Goal: Check status: Check status

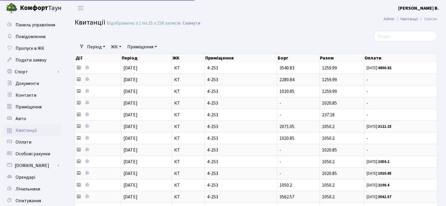
select select "25"
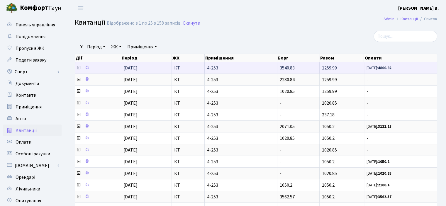
click at [77, 68] on icon at bounding box center [78, 67] width 5 height 5
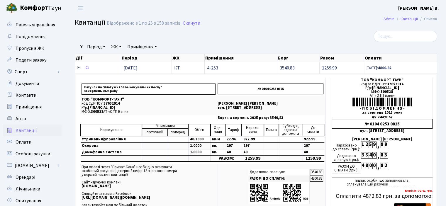
click at [79, 69] on icon at bounding box center [78, 67] width 5 height 5
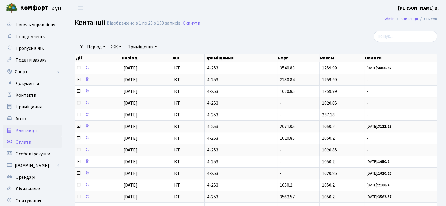
click at [39, 144] on link "Оплати" at bounding box center [32, 142] width 59 height 12
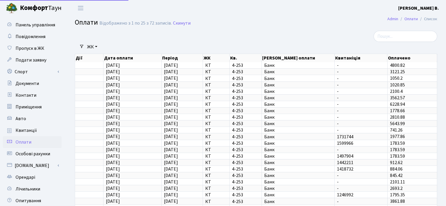
select select "25"
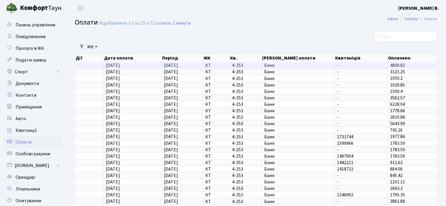
click at [143, 65] on td "08.09.2025" at bounding box center [133, 65] width 58 height 6
click at [143, 65] on td "[DATE]" at bounding box center [133, 65] width 58 height 6
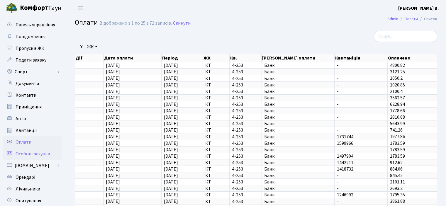
click at [38, 153] on span "Особові рахунки" at bounding box center [33, 154] width 35 height 6
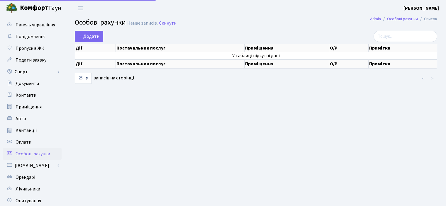
select select "25"
click at [43, 132] on link "Квитанції" at bounding box center [32, 131] width 59 height 12
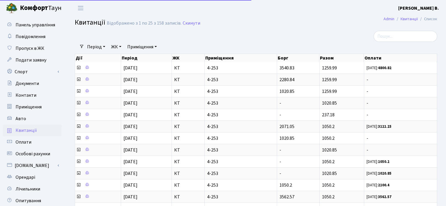
select select "25"
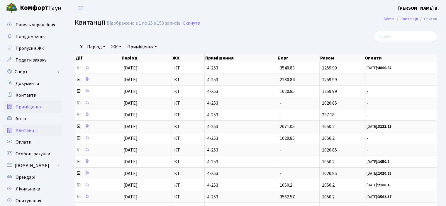
click at [50, 107] on link "Приміщення" at bounding box center [32, 107] width 59 height 12
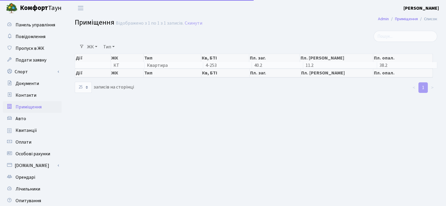
select select "25"
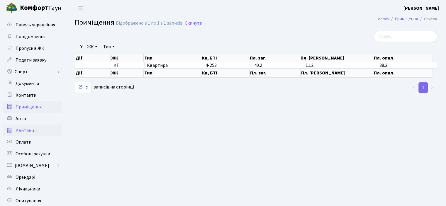
click at [35, 129] on span "Квитанції" at bounding box center [26, 130] width 21 height 6
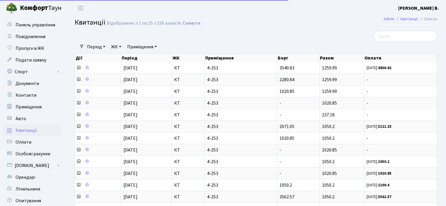
select select "25"
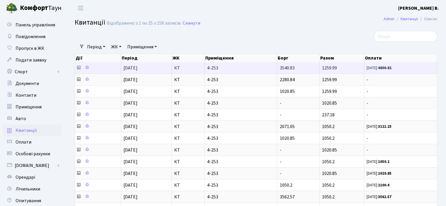
click at [107, 70] on td at bounding box center [98, 67] width 46 height 11
click at [78, 69] on icon at bounding box center [78, 67] width 5 height 5
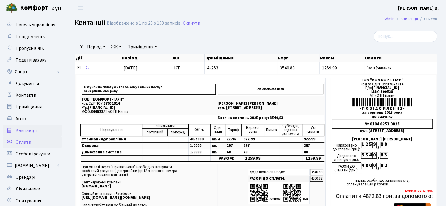
click at [32, 142] on link "Оплати" at bounding box center [32, 142] width 59 height 12
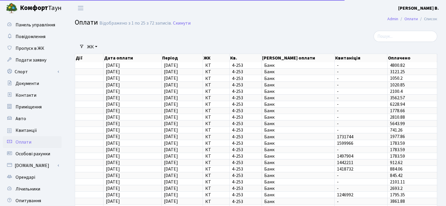
select select "25"
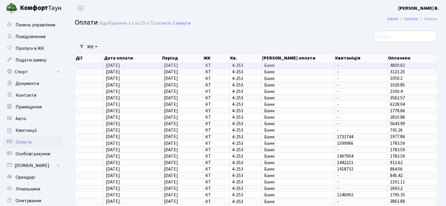
click at [296, 67] on span "Банк" at bounding box center [298, 65] width 68 height 5
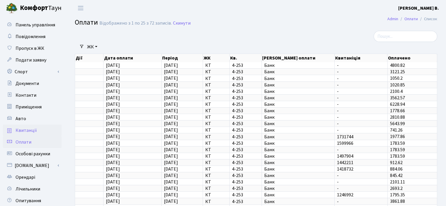
click at [34, 128] on span "Квитанції" at bounding box center [26, 130] width 21 height 6
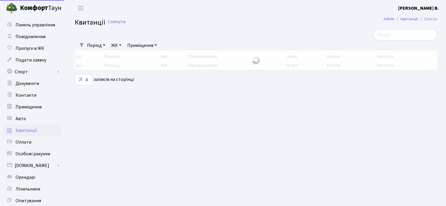
select select "25"
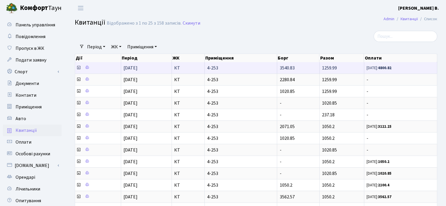
click at [289, 71] on span "3540.83" at bounding box center [287, 68] width 15 height 6
click at [326, 67] on span "1259.99" at bounding box center [329, 68] width 15 height 6
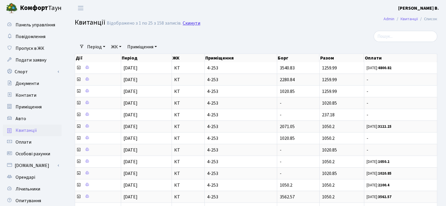
click at [189, 23] on link "Скинути" at bounding box center [192, 24] width 18 height 6
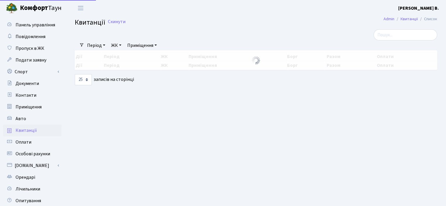
select select "25"
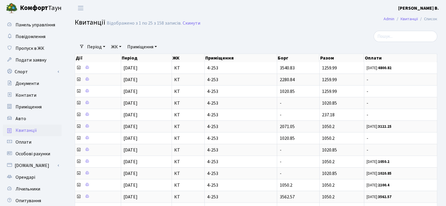
click at [100, 47] on link "Період" at bounding box center [96, 47] width 23 height 10
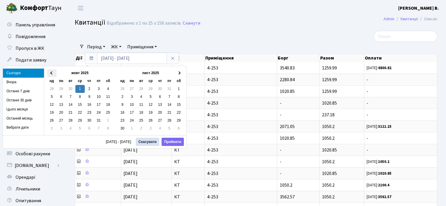
click at [50, 72] on th at bounding box center [51, 73] width 9 height 8
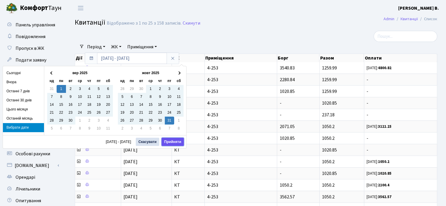
click at [169, 141] on button "Прийняти" at bounding box center [173, 142] width 22 height 8
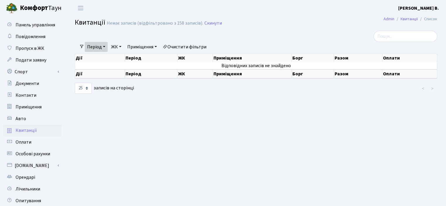
click at [98, 45] on link "Період" at bounding box center [96, 47] width 23 height 10
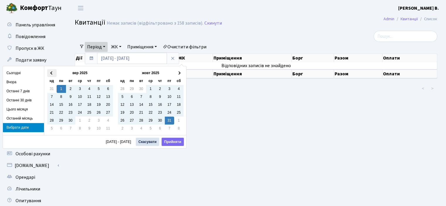
click at [49, 72] on th at bounding box center [51, 73] width 9 height 8
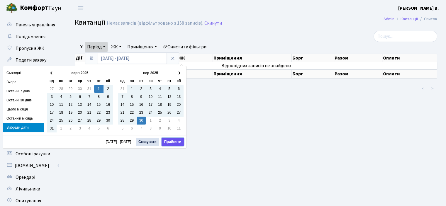
click at [174, 143] on button "Прийняти" at bounding box center [173, 142] width 22 height 8
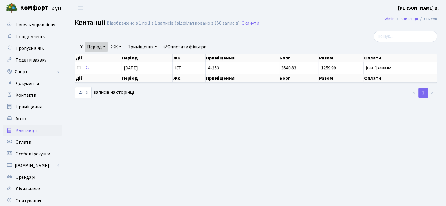
click at [97, 48] on link "Період" at bounding box center [96, 47] width 23 height 10
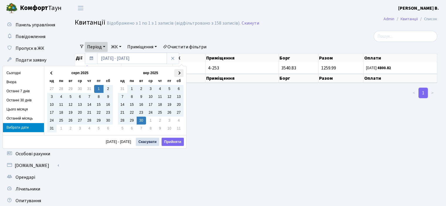
click at [180, 74] on th at bounding box center [178, 73] width 9 height 8
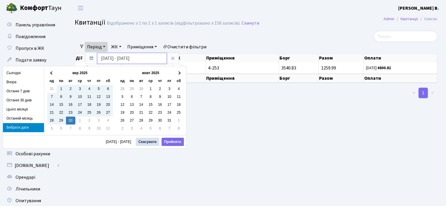
click at [129, 58] on input "01.08.2025 - 30.09.2025" at bounding box center [132, 58] width 70 height 11
click at [133, 58] on input "01.08.2025 - 30.09.2025" at bounding box center [132, 58] width 70 height 11
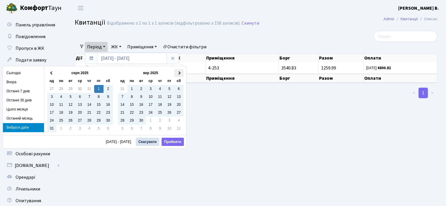
click at [177, 76] on th at bounding box center [178, 73] width 9 height 8
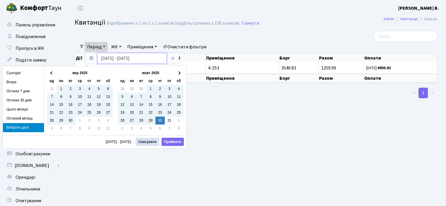
click at [127, 59] on input "01.08.2025 - 30.10.2025" at bounding box center [132, 58] width 70 height 11
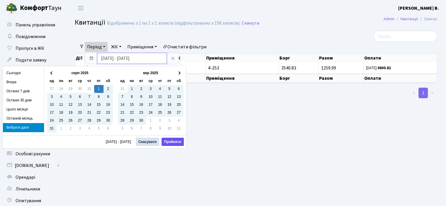
type input "01.08.2025 - 31.10.2025"
click at [171, 140] on button "Прийняти" at bounding box center [173, 142] width 22 height 8
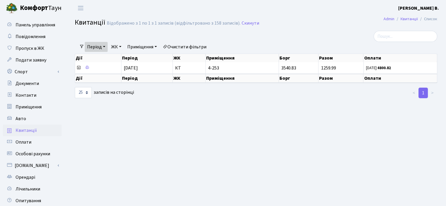
click at [101, 48] on link "Період" at bounding box center [96, 47] width 23 height 10
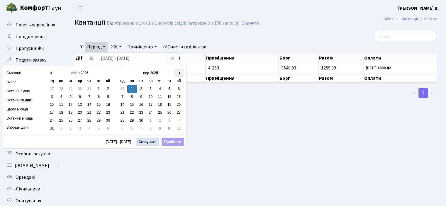
click at [180, 71] on th at bounding box center [178, 73] width 9 height 8
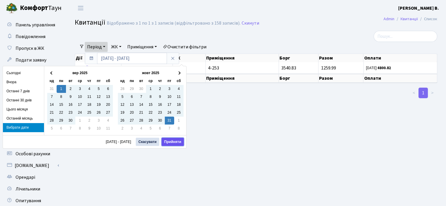
click at [170, 140] on button "Прийняти" at bounding box center [173, 142] width 22 height 8
